Goal: Navigation & Orientation: Find specific page/section

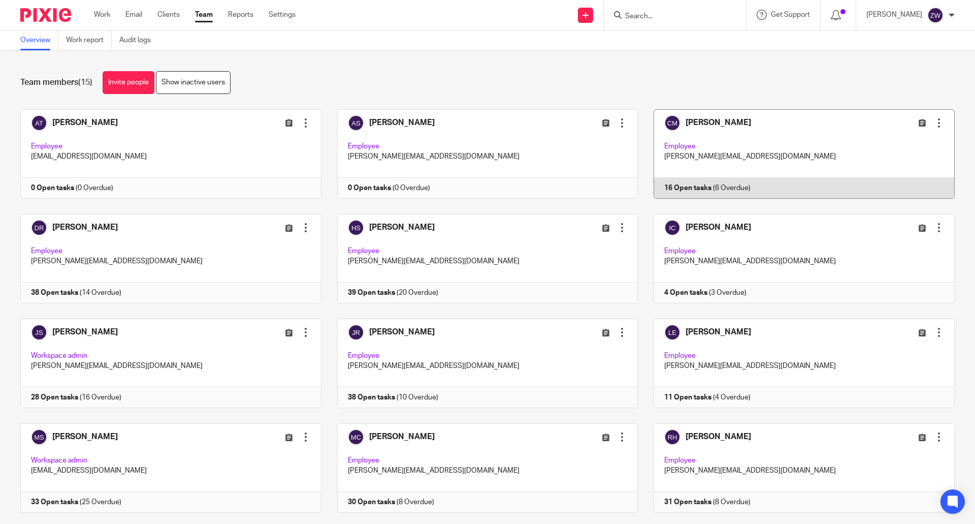
click at [701, 121] on link at bounding box center [796, 153] width 317 height 89
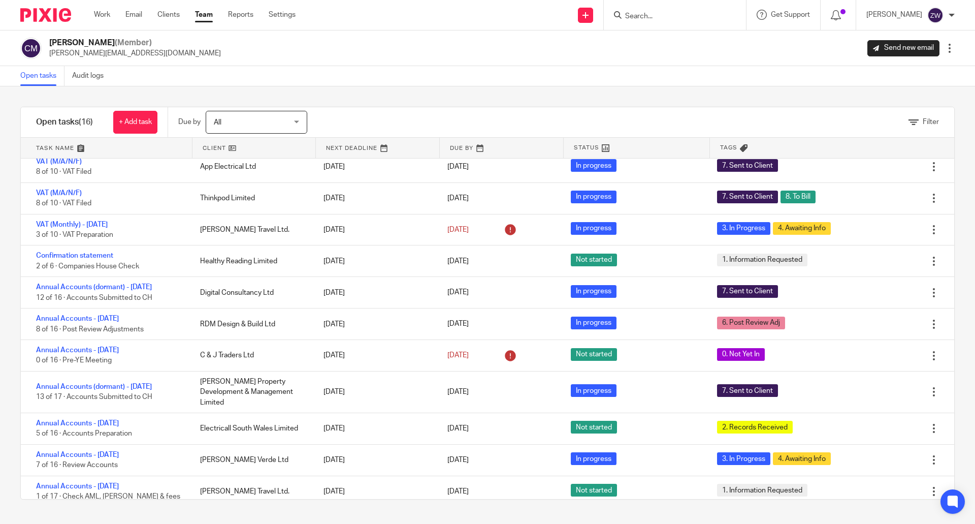
scroll to position [181, 0]
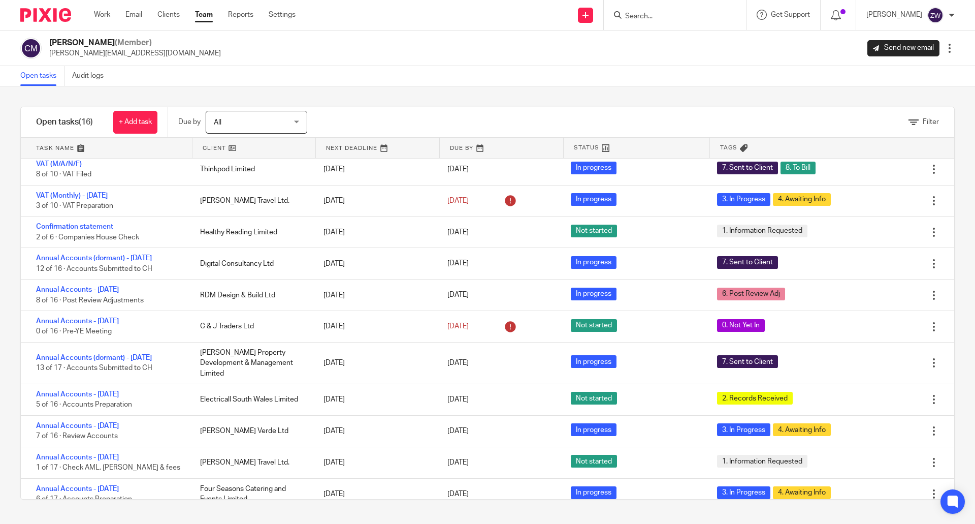
click at [195, 17] on link "Team" at bounding box center [204, 15] width 18 height 10
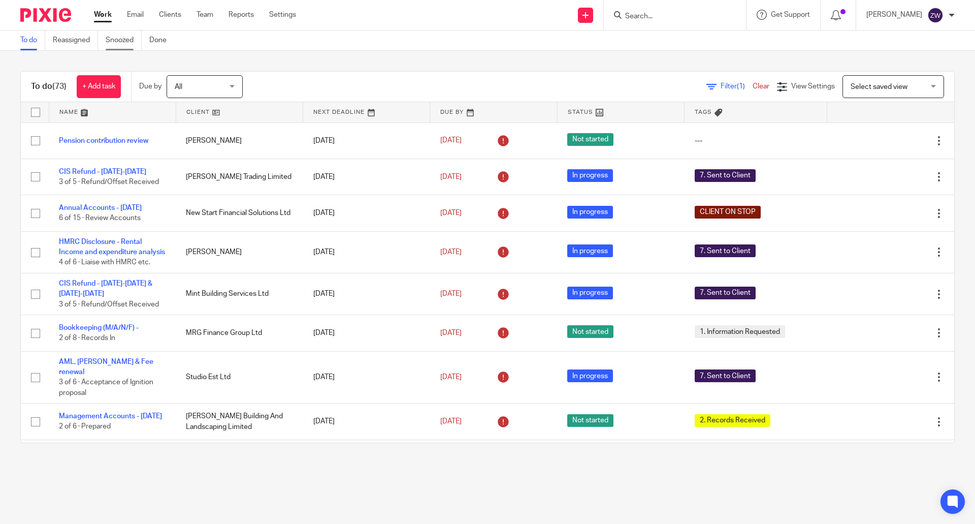
click at [111, 39] on link "Snoozed" at bounding box center [124, 40] width 36 height 20
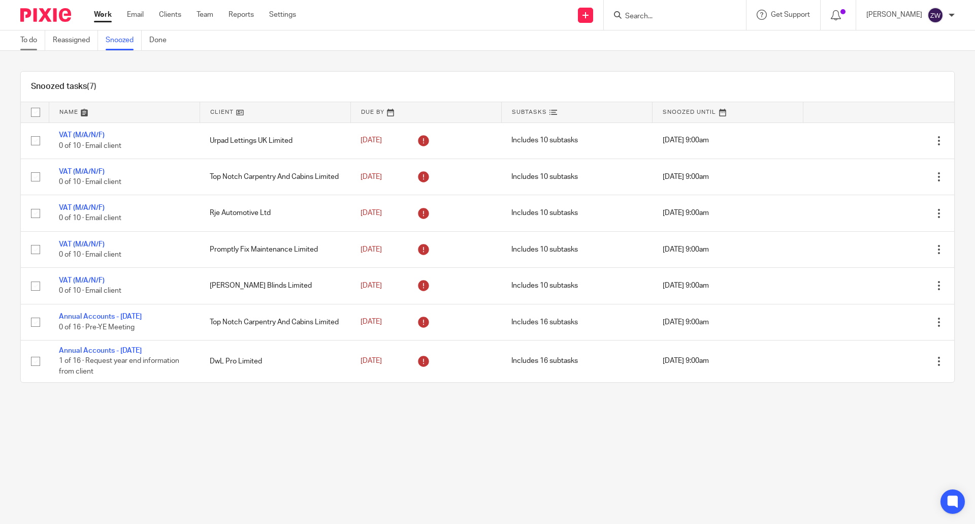
click at [27, 39] on link "To do" at bounding box center [32, 40] width 25 height 20
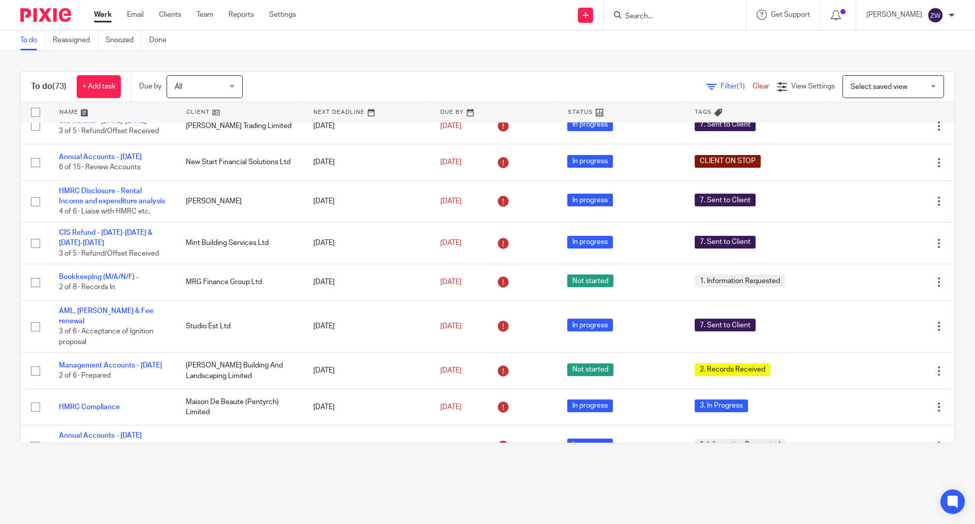
scroll to position [102, 0]
